Goal: Task Accomplishment & Management: Complete application form

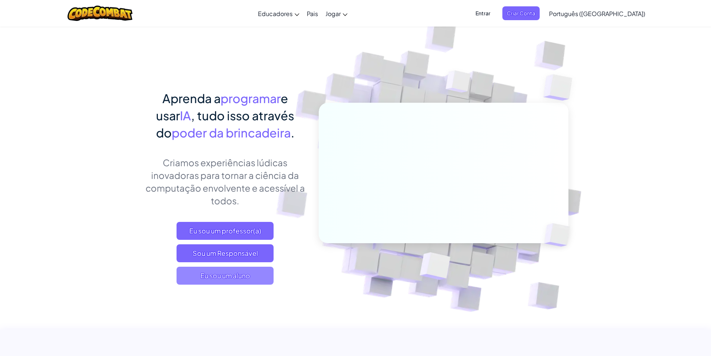
click at [212, 273] on font "Eu sou um aluno" at bounding box center [225, 275] width 50 height 9
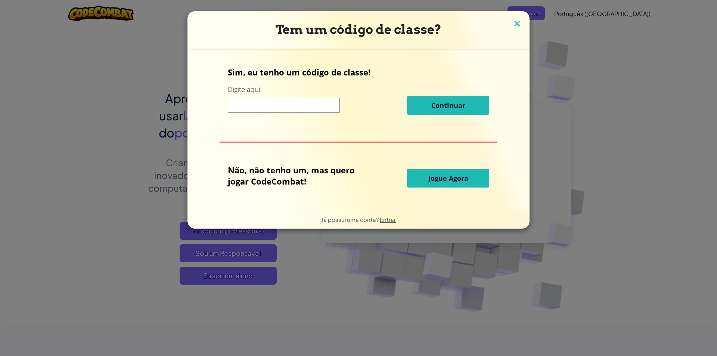
click at [512, 24] on img at bounding box center [517, 24] width 10 height 11
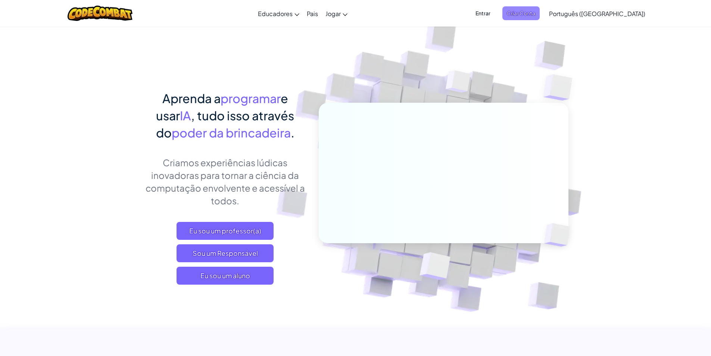
click at [535, 11] on font "Criar Conta" at bounding box center [521, 13] width 28 height 7
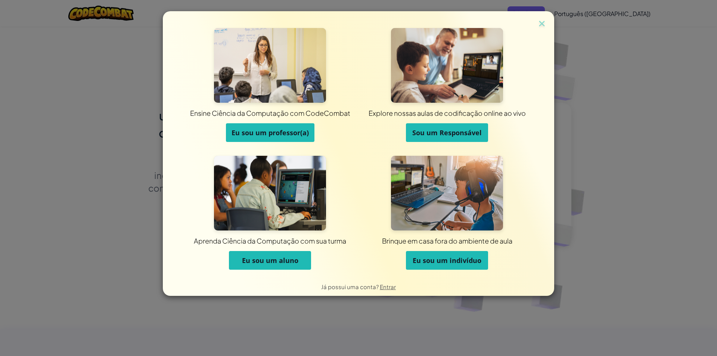
click at [262, 260] on font "Eu sou um aluno" at bounding box center [270, 260] width 56 height 9
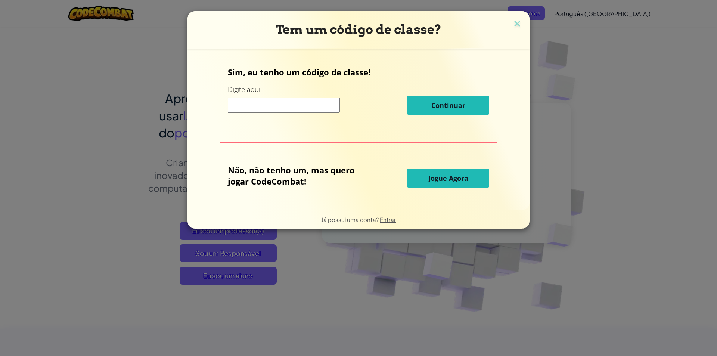
click at [447, 178] on font "Jogue Agora" at bounding box center [448, 178] width 40 height 9
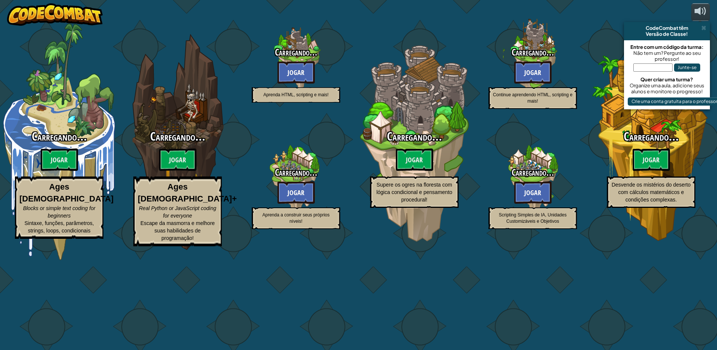
select select "pt-BR"
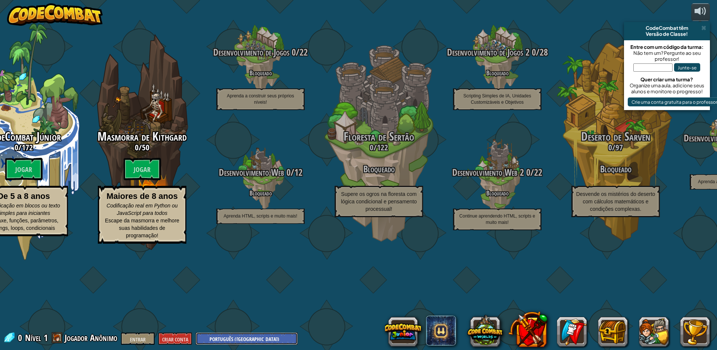
click at [224, 341] on select "Inglês ([GEOGRAPHIC_DATA]) Inglês ([GEOGRAPHIC_DATA]) 简体中文 繁體中文 russo espanhol …" at bounding box center [247, 339] width 102 height 12
click at [196, 333] on select "Inglês ([GEOGRAPHIC_DATA]) Inglês ([GEOGRAPHIC_DATA]) 简体中文 繁體中文 russo espanhol …" at bounding box center [247, 339] width 102 height 12
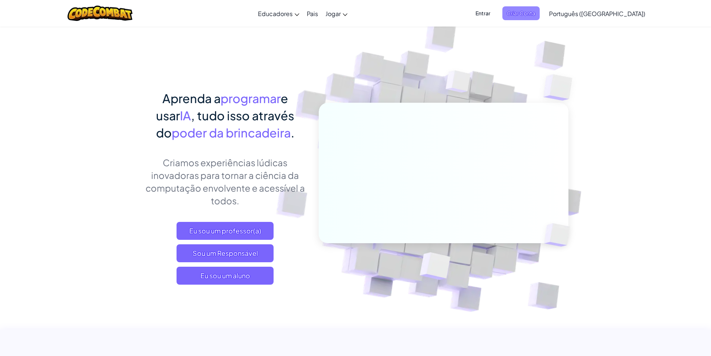
click at [535, 14] on font "Criar Conta" at bounding box center [521, 13] width 28 height 7
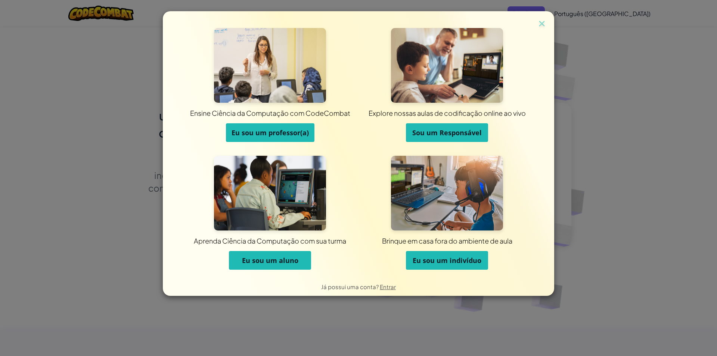
click at [541, 15] on div "Ensine Ciência da Computação com CodeCombat Eu sou um professor(a) Explore noss…" at bounding box center [358, 144] width 391 height 266
click at [542, 21] on img at bounding box center [542, 24] width 10 height 11
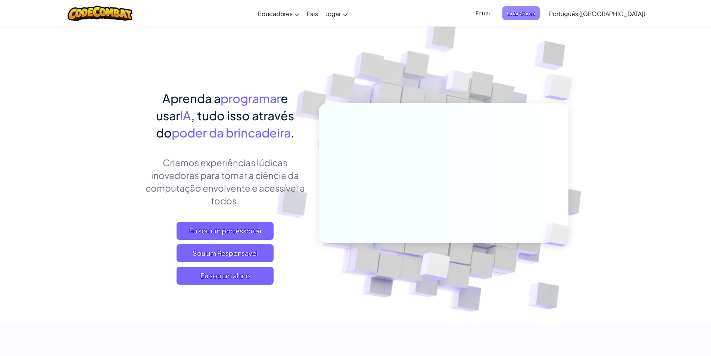
click at [535, 12] on font "Criar Conta" at bounding box center [521, 13] width 28 height 7
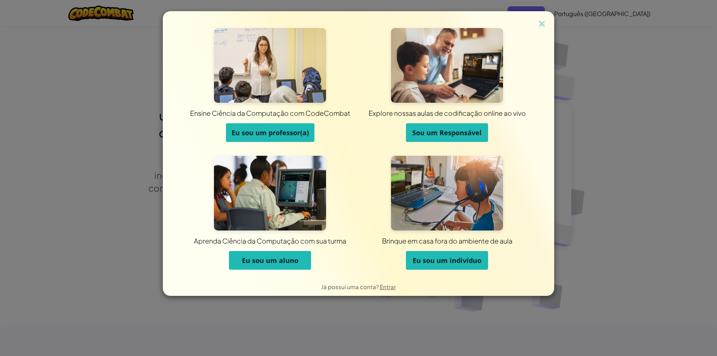
click at [443, 260] on font "Eu sou um indivíduo" at bounding box center [447, 260] width 69 height 9
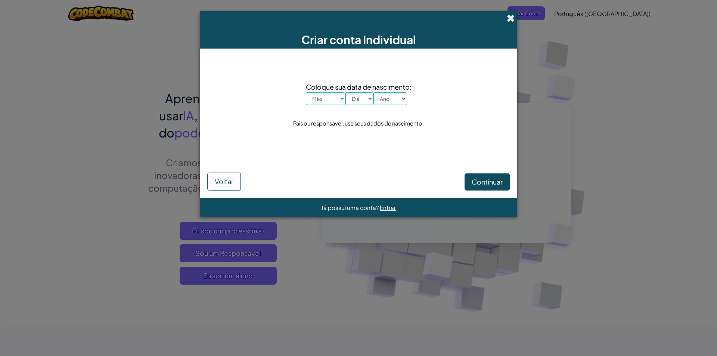
click at [512, 15] on span at bounding box center [511, 18] width 8 height 8
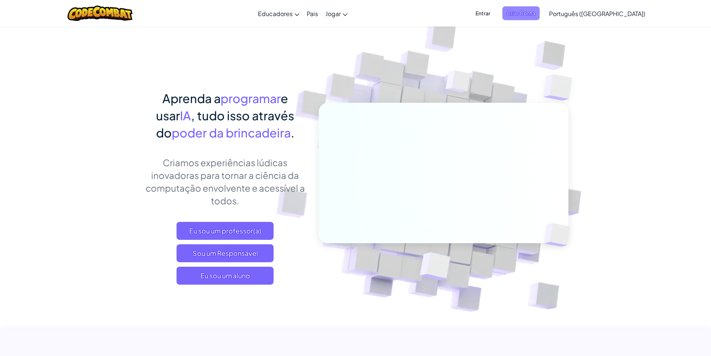
click at [535, 13] on font "Criar Conta" at bounding box center [521, 13] width 28 height 7
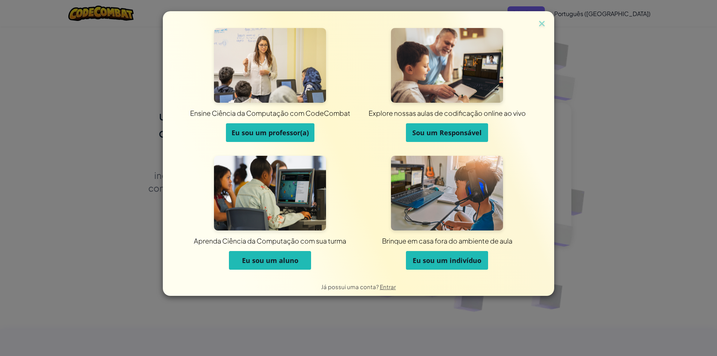
click at [272, 259] on font "Eu sou um aluno" at bounding box center [270, 260] width 56 height 9
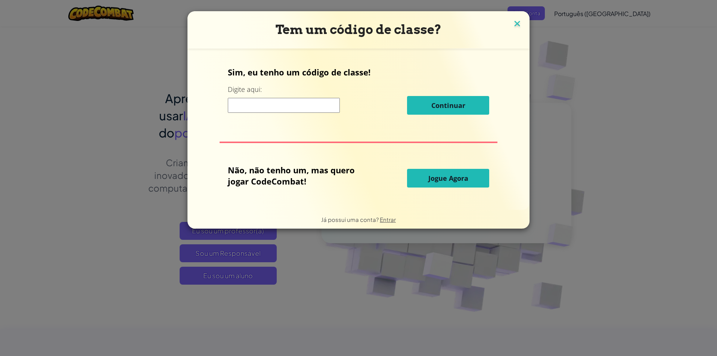
click at [519, 25] on img at bounding box center [517, 24] width 10 height 11
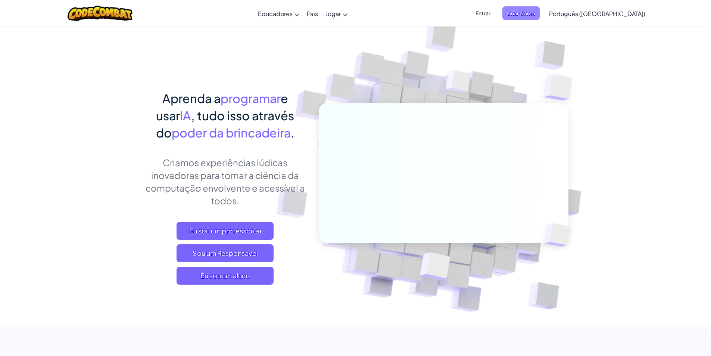
click at [535, 11] on font "Criar Conta" at bounding box center [521, 13] width 28 height 7
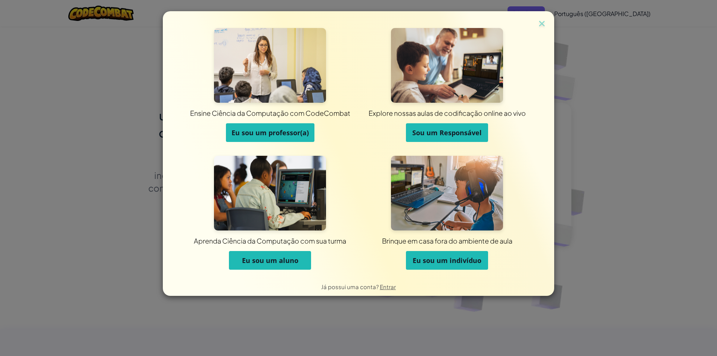
click at [453, 260] on font "Eu sou um indivíduo" at bounding box center [447, 260] width 69 height 9
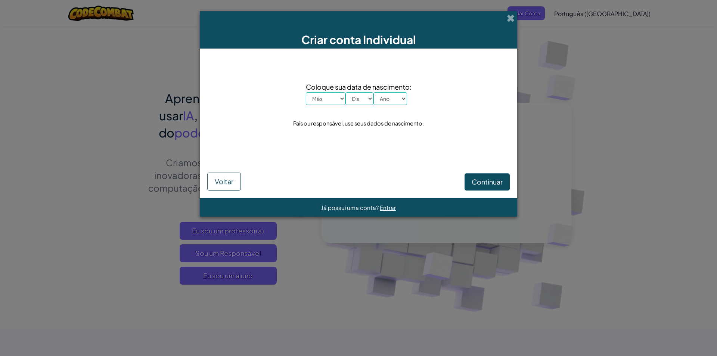
click at [342, 96] on select "Mês Janeiro Fevereiro Março Abril Maio Junho Julho Agosto Setembro Outubro Nove…" at bounding box center [326, 98] width 40 height 13
select select "7"
click at [306, 92] on select "Mês Janeiro Fevereiro Março Abril Maio Junho Julho Agosto Setembro Outubro Nove…" at bounding box center [326, 98] width 40 height 13
click at [370, 96] on select "Dia 1 2 3 4 5 6 7 8 9 10 11 12 13 14 15 16 17 18 19 20 21 22 23 24 25 26 27 28 …" at bounding box center [359, 98] width 28 height 13
select select "28"
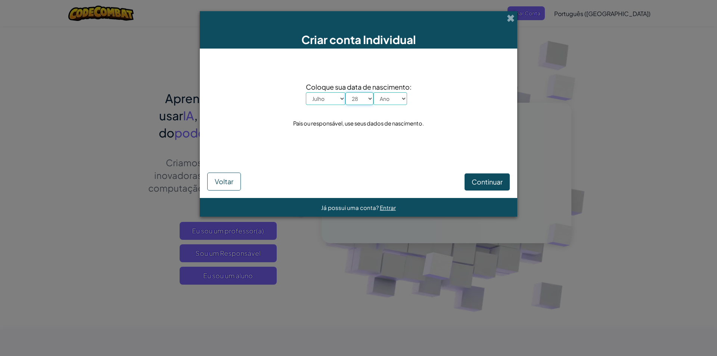
click at [345, 92] on select "Dia 1 2 3 4 5 6 7 8 9 10 11 12 13 14 15 16 17 18 19 20 21 22 23 24 25 26 27 28 …" at bounding box center [359, 98] width 28 height 13
click at [402, 97] on select "Ano 2025 2024 2023 2022 2021 2020 2019 2018 2017 2016 2015 2014 2013 2012 2011 …" at bounding box center [390, 98] width 34 height 13
select select "1982"
click at [373, 92] on select "Ano 2025 2024 2023 2022 2021 2020 2019 2018 2017 2016 2015 2014 2013 2012 2011 …" at bounding box center [390, 98] width 34 height 13
click at [483, 182] on font "Continuar" at bounding box center [487, 181] width 31 height 9
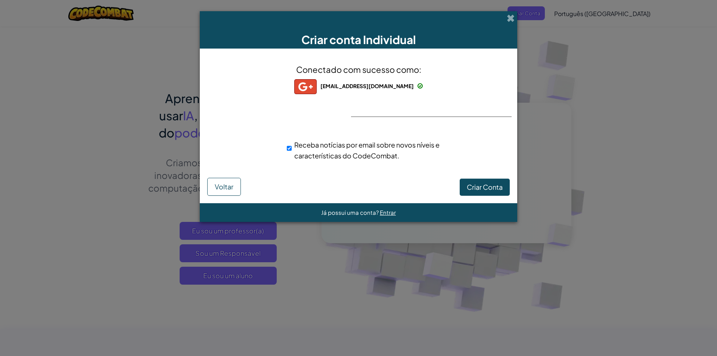
click at [385, 112] on div "Conectado com sucesso como: [EMAIL_ADDRESS][DOMAIN_NAME] [EMAIL_ADDRESS][DOMAIN…" at bounding box center [358, 117] width 299 height 122
click at [491, 187] on font "Criar Conta" at bounding box center [485, 187] width 36 height 9
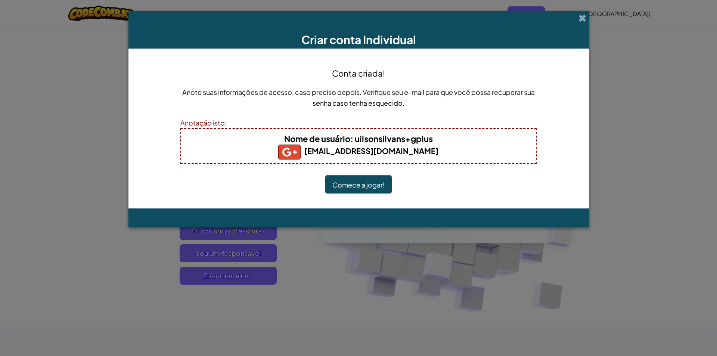
click at [367, 187] on font "Comece a jogar!" at bounding box center [358, 184] width 52 height 9
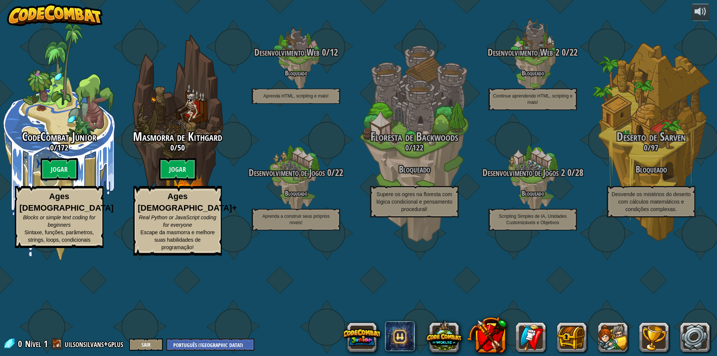
select select "pt-BR"
